Goal: Check status

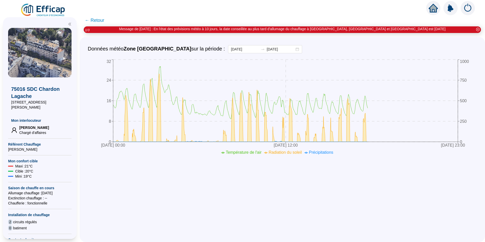
scroll to position [108, 0]
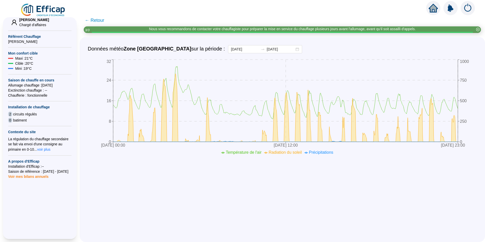
drag, startPoint x: 90, startPoint y: 20, endPoint x: 101, endPoint y: 24, distance: 11.3
click at [90, 20] on span "← Retour" at bounding box center [95, 20] width 20 height 7
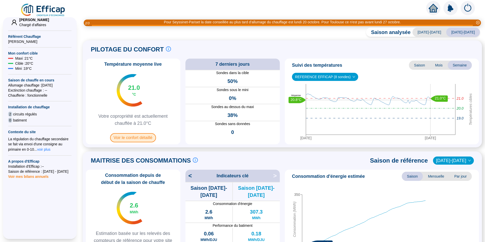
click at [144, 136] on span "Voir le confort détaillé" at bounding box center [133, 137] width 46 height 9
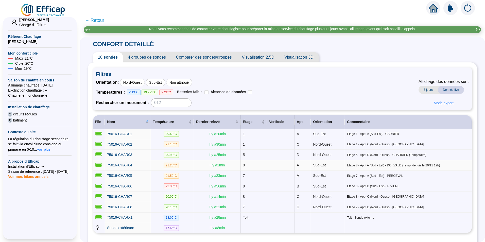
scroll to position [21, 0]
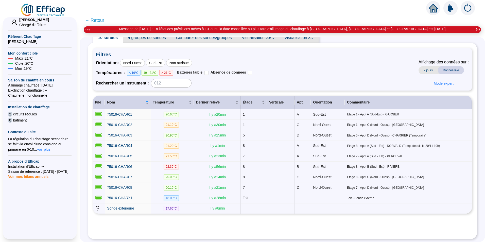
click at [99, 19] on span "← Retour" at bounding box center [95, 20] width 20 height 7
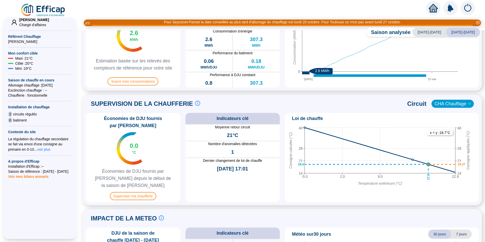
scroll to position [178, 0]
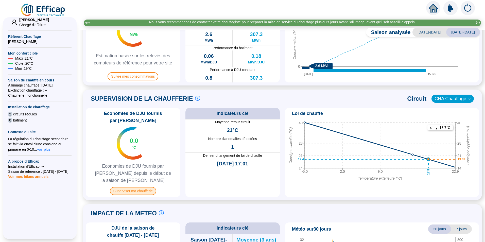
click at [149, 187] on span "Superviser ma chaufferie" at bounding box center [133, 191] width 46 height 8
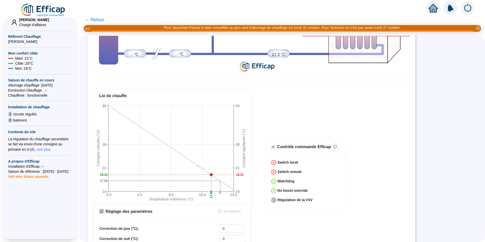
scroll to position [51, 0]
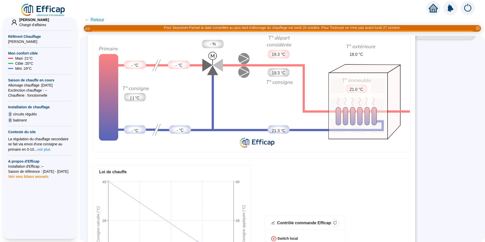
click at [276, 129] on span "21.3 °C" at bounding box center [278, 131] width 13 height 6
click at [281, 74] on span "19.3 °C" at bounding box center [278, 73] width 13 height 6
click at [278, 55] on span "19.3 °C" at bounding box center [278, 55] width 13 height 6
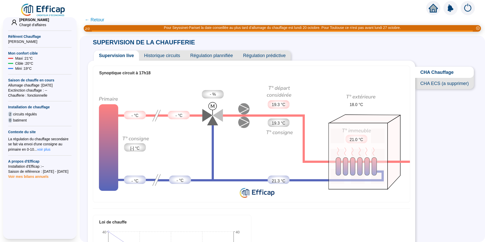
scroll to position [0, 0]
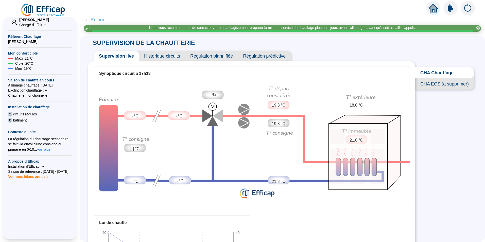
click at [439, 71] on span "CHA Chauffage" at bounding box center [445, 72] width 59 height 11
click at [168, 56] on span "Historique circuits" at bounding box center [162, 56] width 46 height 10
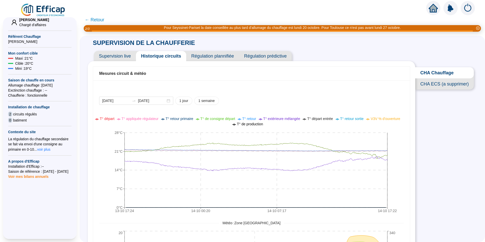
click at [214, 54] on span "Régulation plannifiée" at bounding box center [212, 56] width 53 height 10
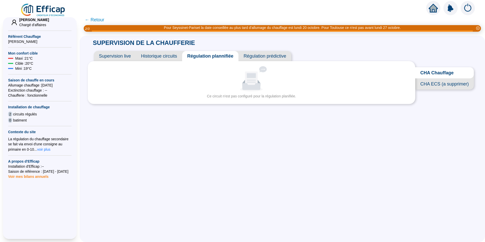
click at [269, 57] on span "Régulation prédictive" at bounding box center [265, 56] width 53 height 10
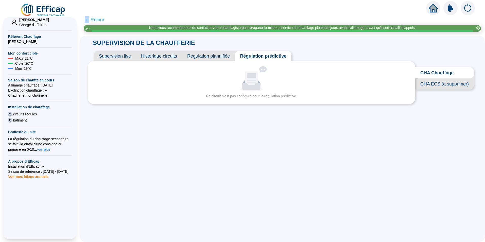
click at [91, 20] on span "← Retour" at bounding box center [95, 19] width 20 height 7
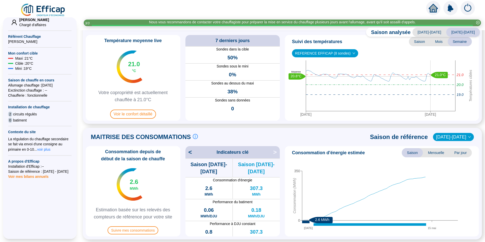
scroll to position [76, 0]
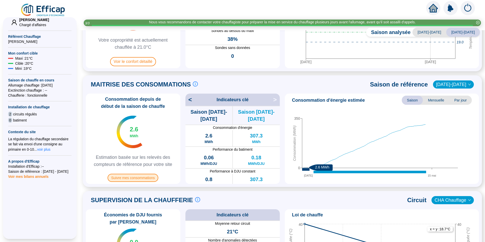
click at [134, 177] on span "Suivre mes consommations" at bounding box center [133, 178] width 51 height 8
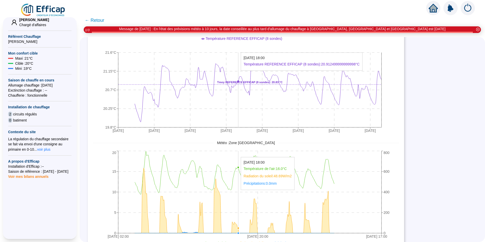
scroll to position [393, 0]
